Goal: Task Accomplishment & Management: Manage account settings

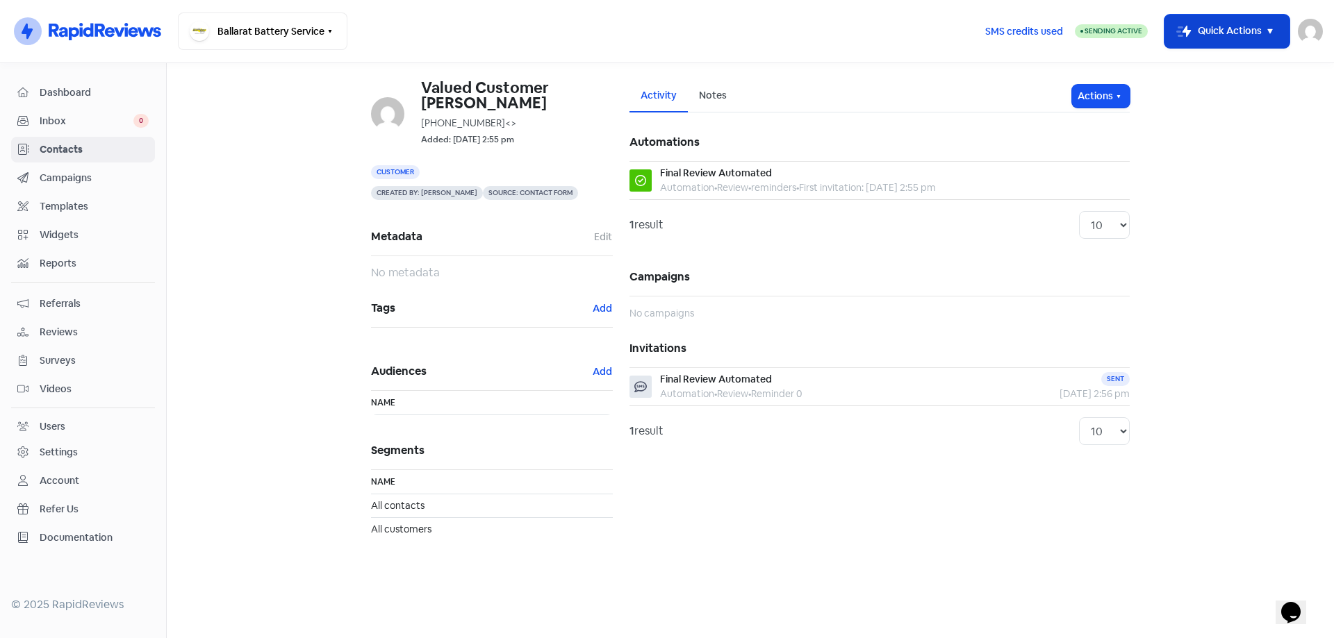
click at [1254, 38] on button "Icon For Thunder-move Quick Actions" at bounding box center [1226, 31] width 125 height 33
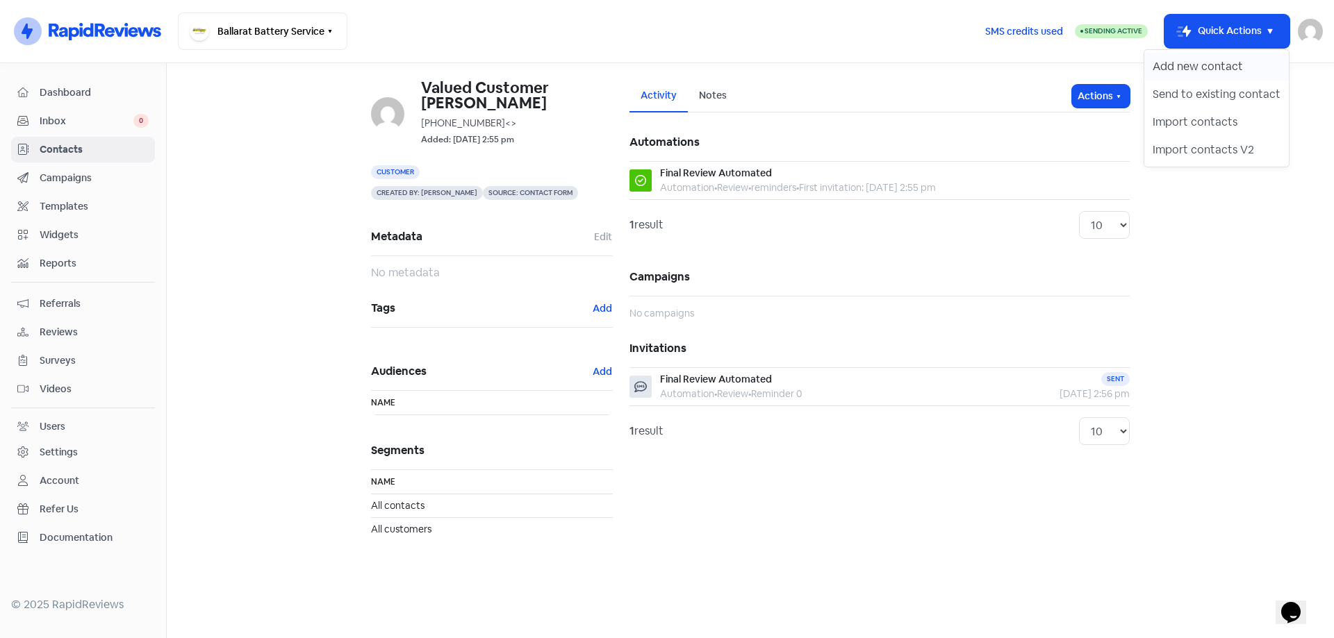
click at [1222, 69] on button "Add new contact" at bounding box center [1216, 67] width 144 height 28
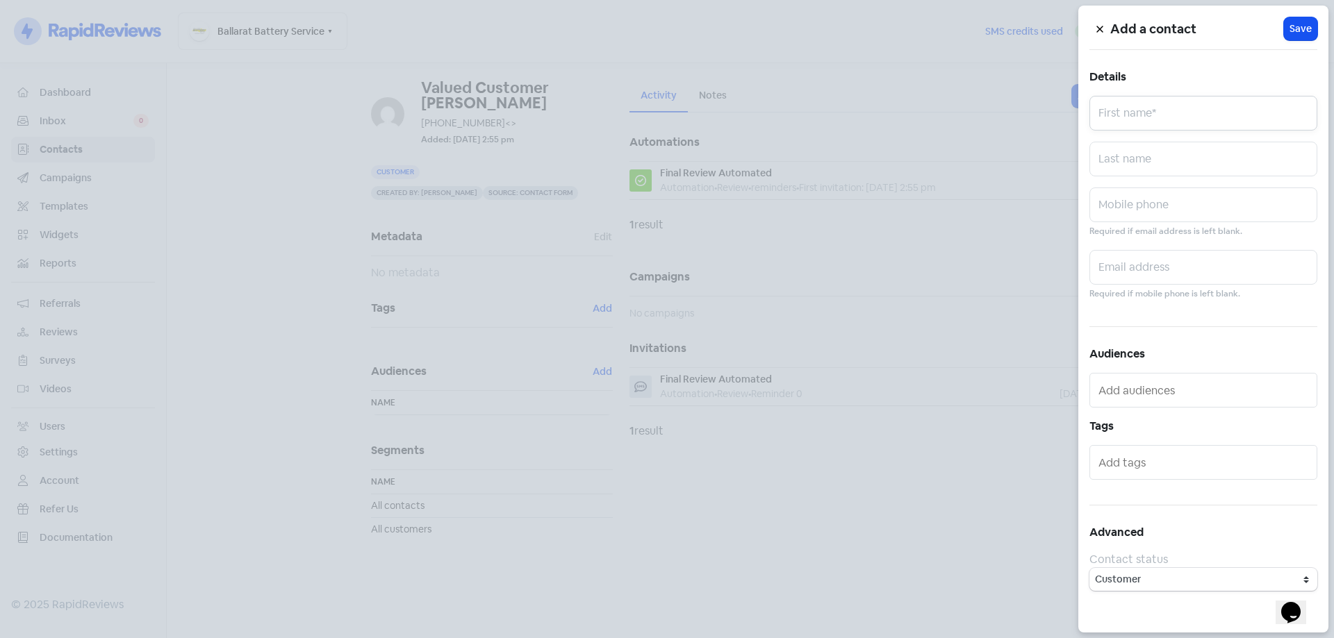
click at [1171, 115] on input "text" at bounding box center [1203, 113] width 228 height 35
type input "[PERSON_NAME]"
click at [1144, 221] on input "text" at bounding box center [1203, 205] width 228 height 35
type input "0438076086"
click at [1295, 24] on span "Save" at bounding box center [1300, 29] width 22 height 15
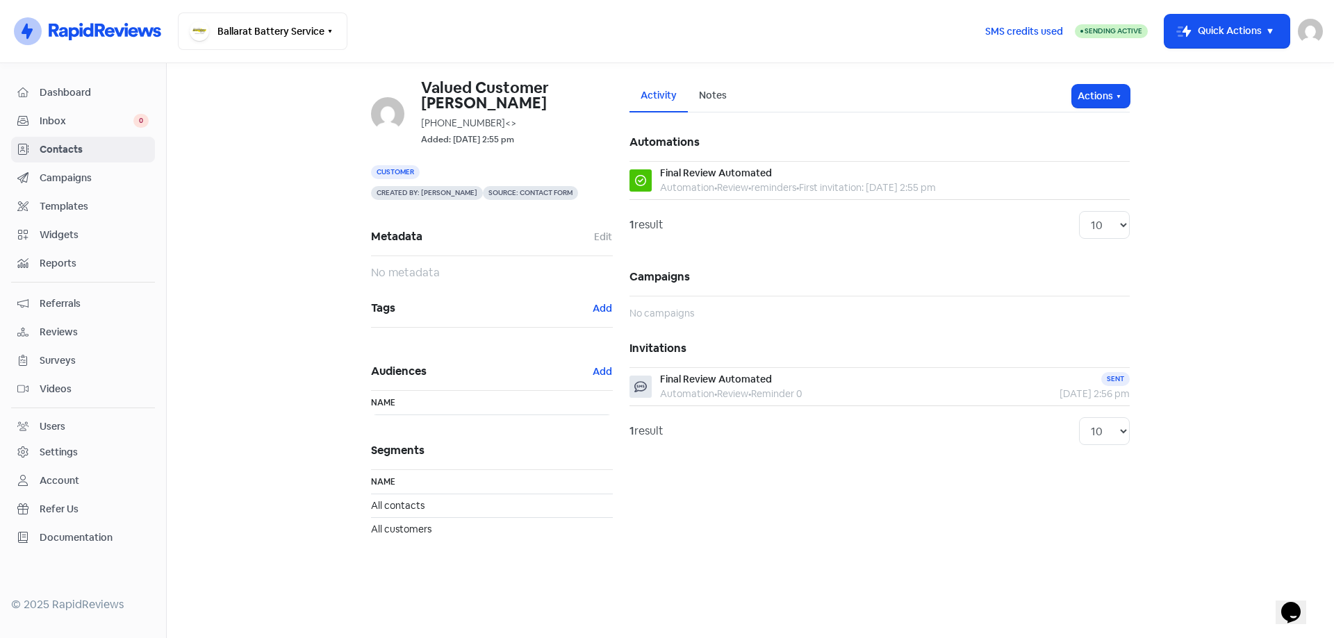
click at [63, 118] on span "Inbox" at bounding box center [87, 121] width 94 height 15
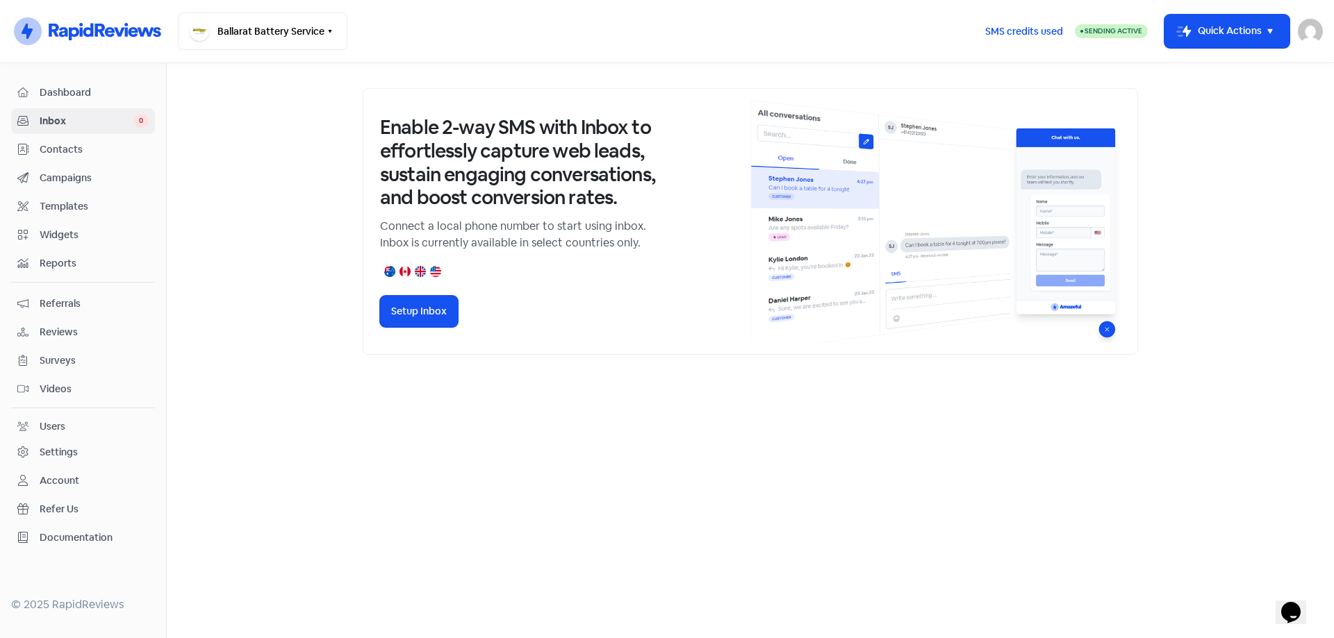
click at [78, 91] on span "Dashboard" at bounding box center [94, 92] width 109 height 15
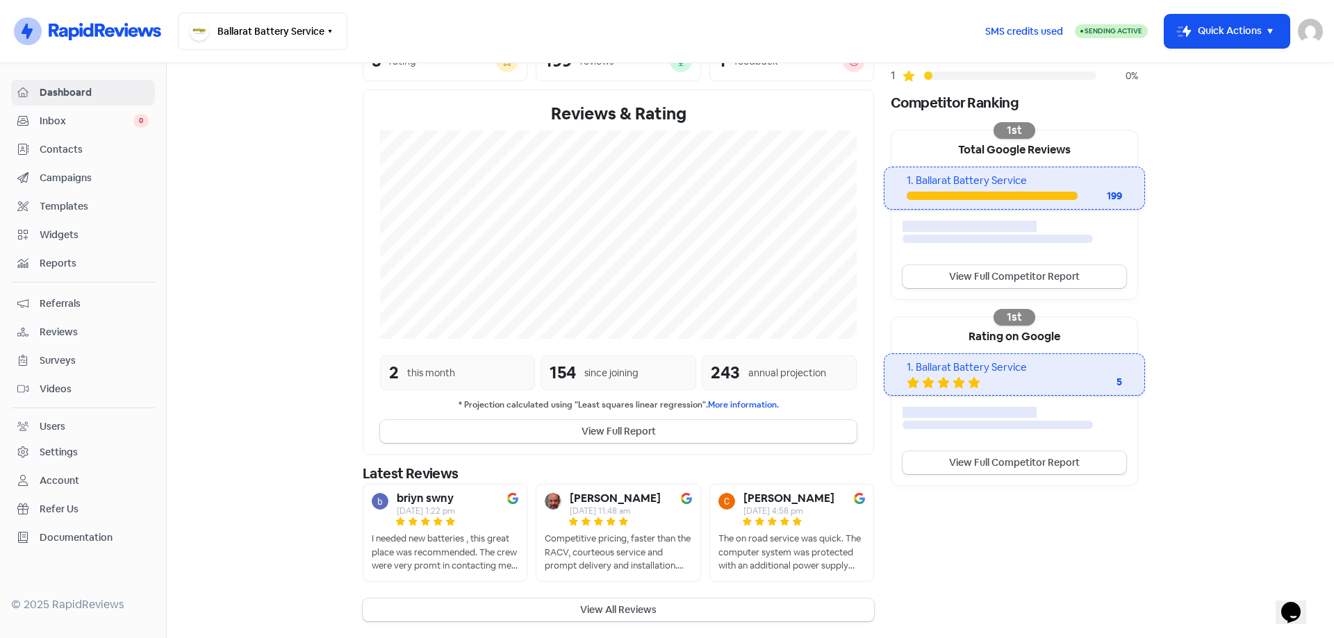
scroll to position [216, 0]
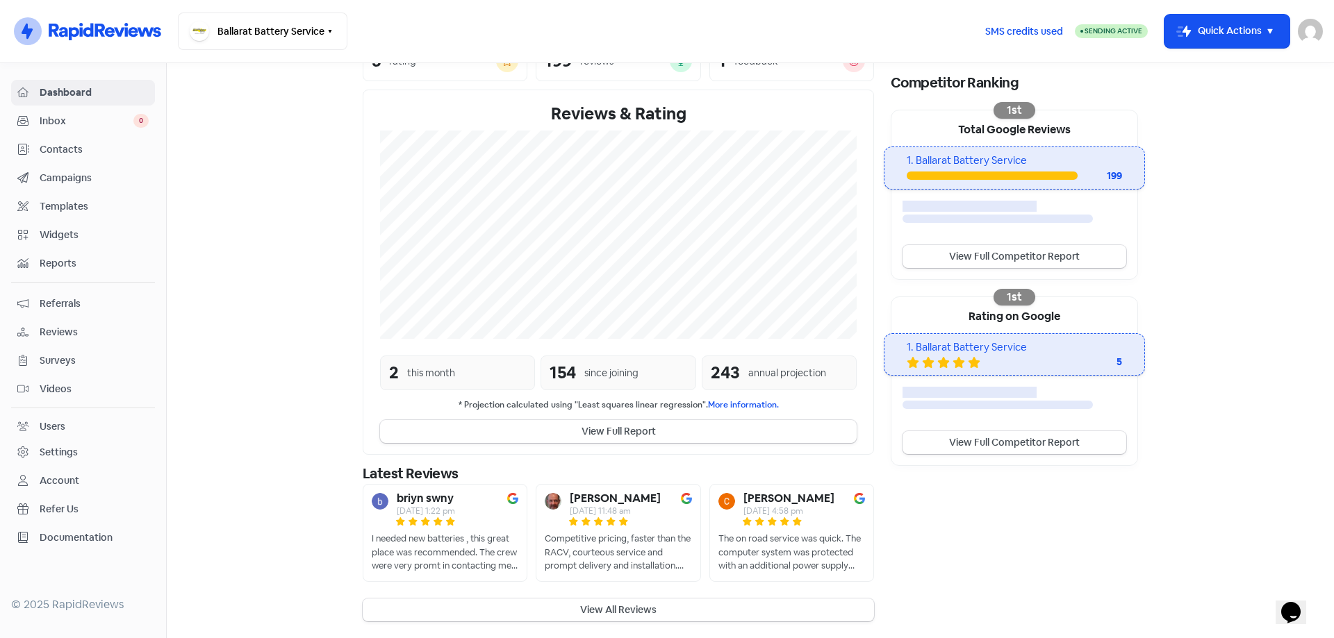
click at [458, 570] on div "I needed new batteries , this great place was recommended. The crew were very p…" at bounding box center [445, 552] width 147 height 41
click at [476, 570] on div "I needed new batteries , this great place was recommended. The crew were very p…" at bounding box center [445, 552] width 147 height 41
click at [435, 501] on b "briyn swny" at bounding box center [425, 498] width 57 height 11
click at [507, 497] on img at bounding box center [512, 498] width 11 height 11
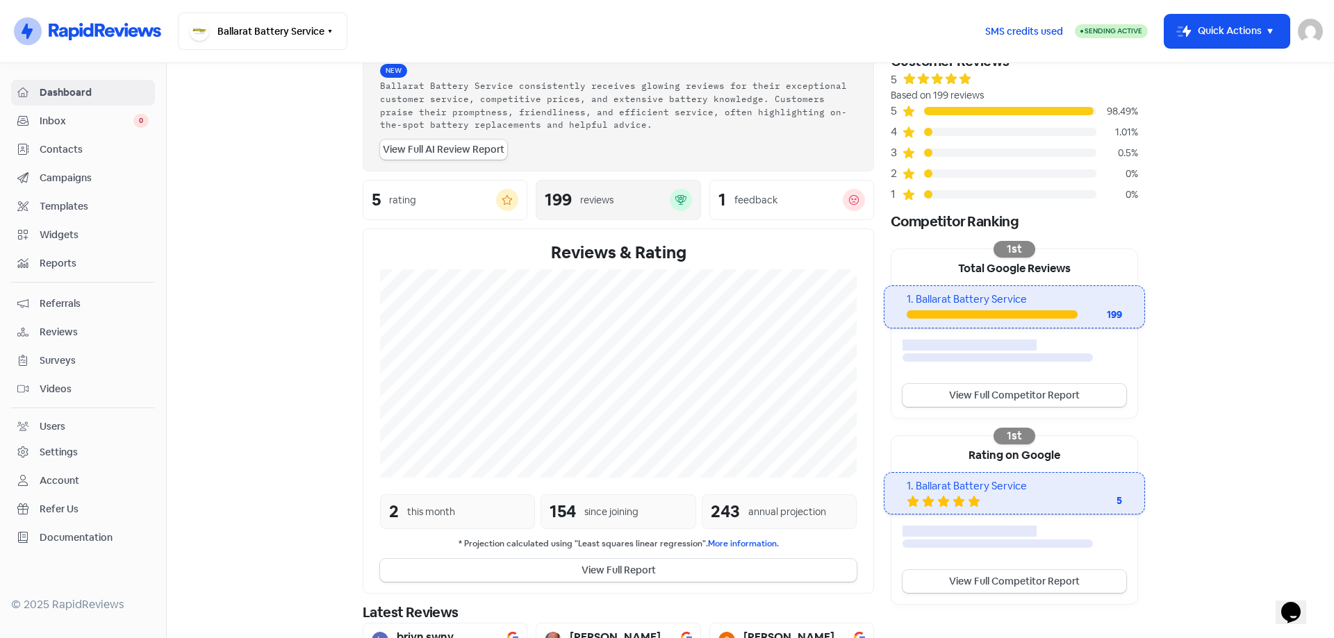
click at [581, 194] on div "reviews" at bounding box center [596, 200] width 33 height 15
